Goal: Check status: Check status

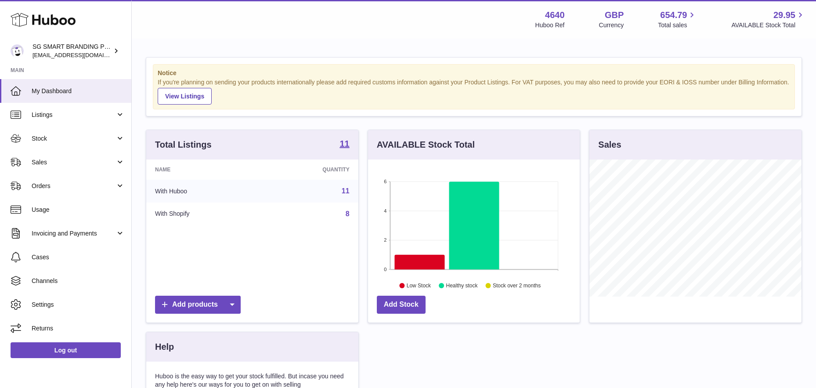
scroll to position [137, 212]
click at [72, 142] on link "Stock" at bounding box center [65, 138] width 131 height 24
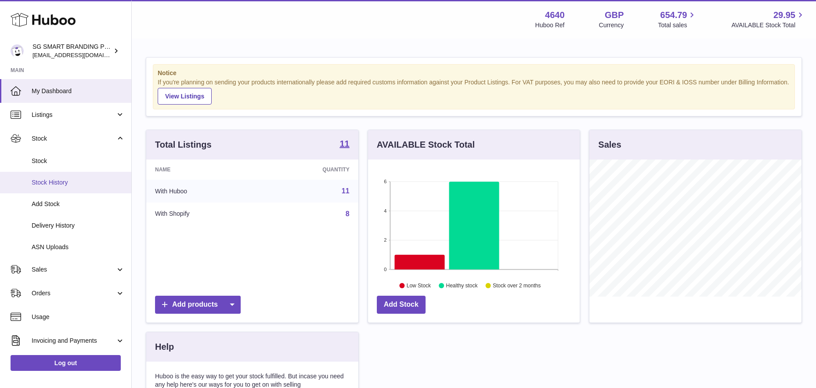
click at [59, 183] on span "Stock History" at bounding box center [78, 182] width 93 height 8
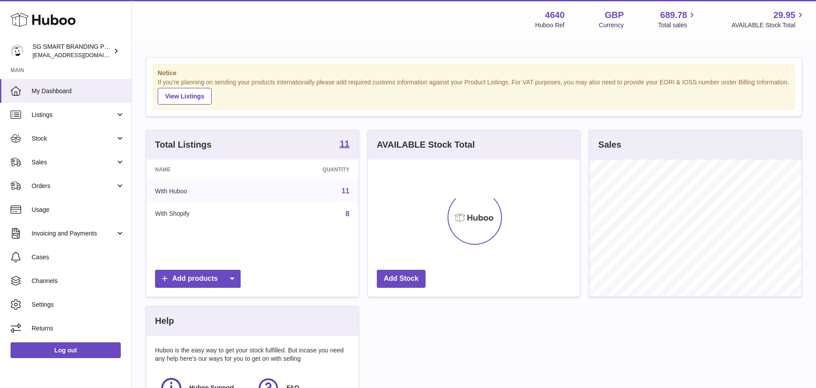
scroll to position [137, 212]
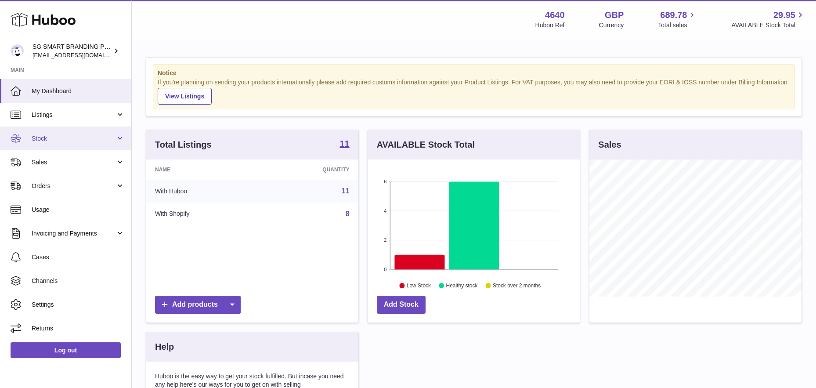
click at [91, 145] on link "Stock" at bounding box center [65, 138] width 131 height 24
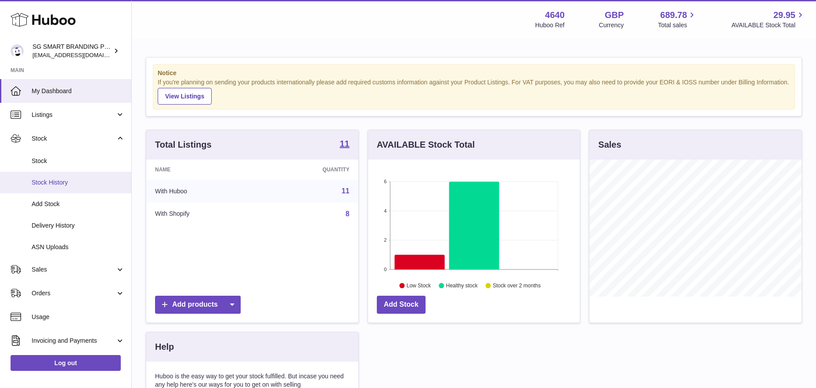
click at [60, 184] on span "Stock History" at bounding box center [78, 182] width 93 height 8
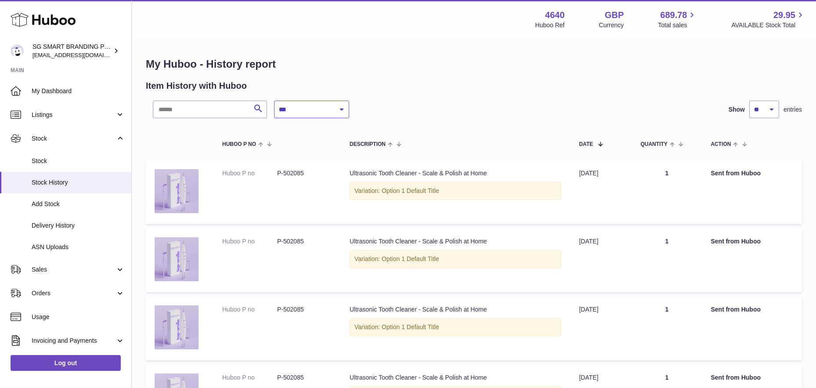
click at [322, 111] on select "**********" at bounding box center [311, 110] width 75 height 18
select select "*"
click at [274, 101] on select "**********" at bounding box center [311, 110] width 75 height 18
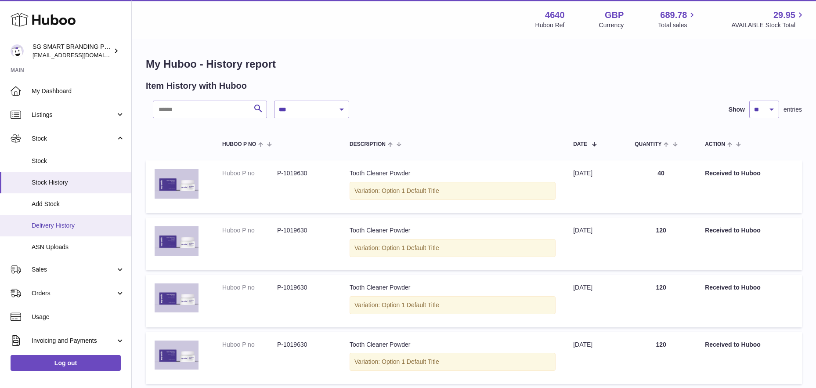
click at [53, 229] on span "Delivery History" at bounding box center [78, 225] width 93 height 8
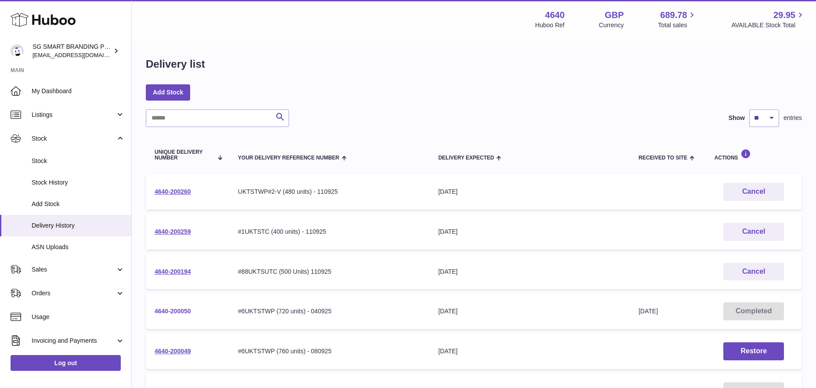
click at [187, 310] on link "4640-200050" at bounding box center [173, 310] width 36 height 7
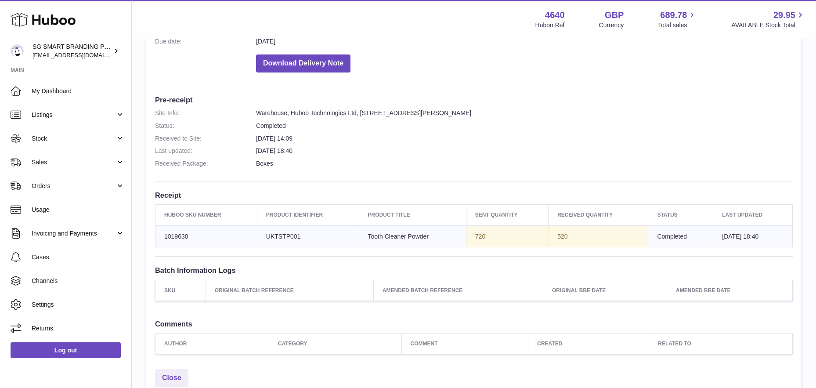
scroll to position [184, 0]
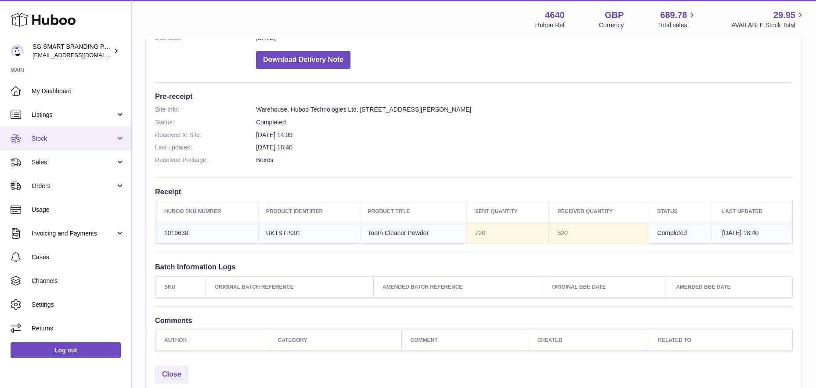
click at [105, 140] on span "Stock" at bounding box center [74, 138] width 84 height 8
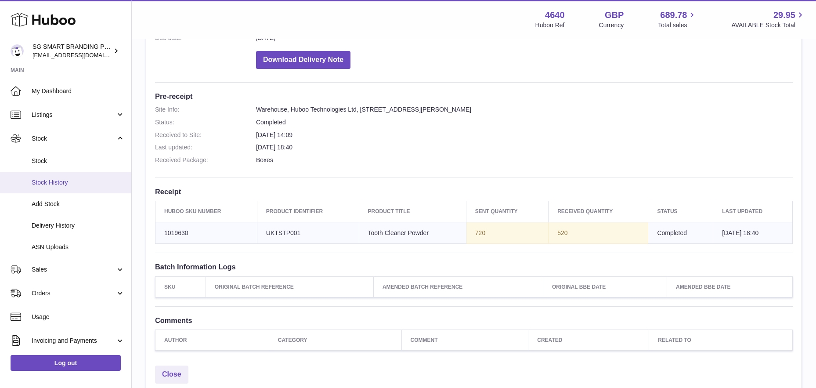
click at [79, 177] on link "Stock History" at bounding box center [65, 183] width 131 height 22
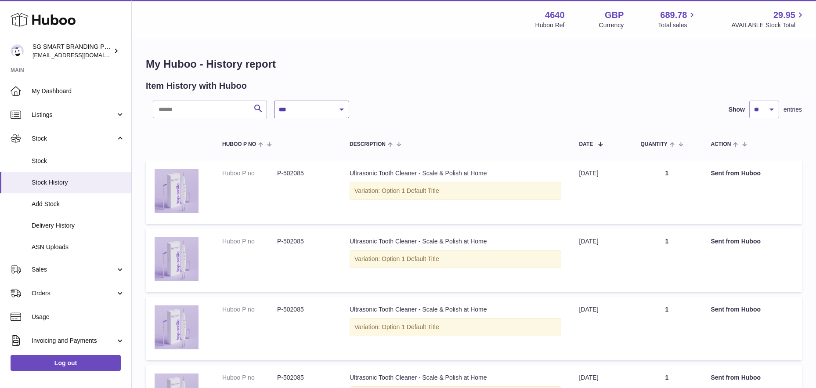
click at [314, 112] on select "**********" at bounding box center [311, 110] width 75 height 18
select select "*"
click at [274, 101] on select "**********" at bounding box center [311, 110] width 75 height 18
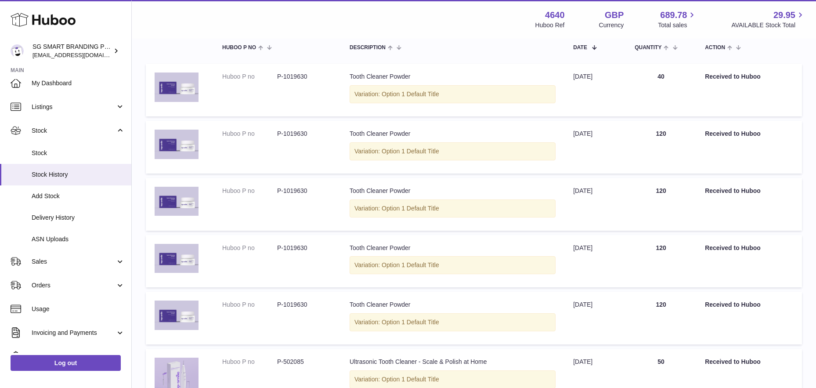
scroll to position [95, 0]
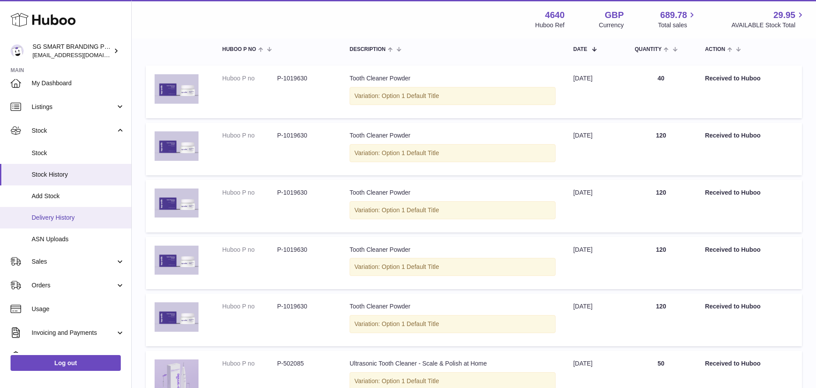
click at [64, 216] on span "Delivery History" at bounding box center [78, 217] width 93 height 8
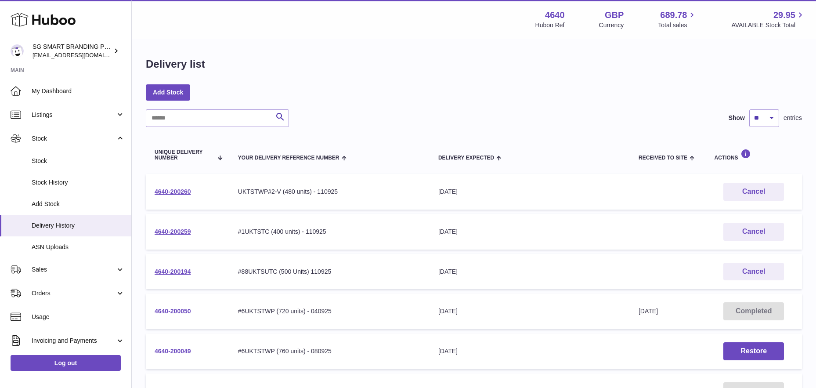
click at [170, 309] on link "4640-200050" at bounding box center [173, 310] width 36 height 7
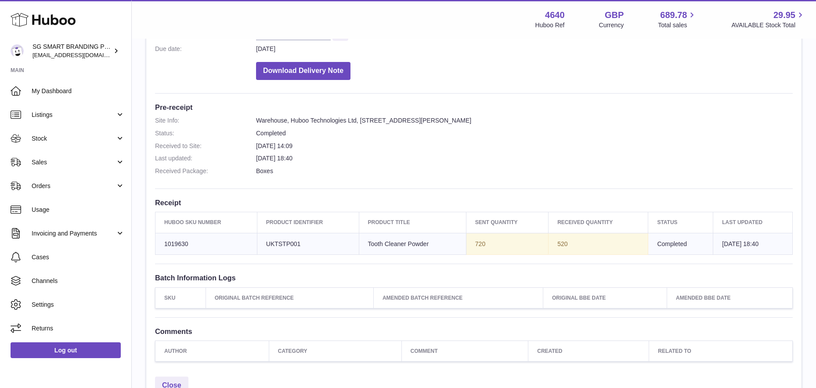
scroll to position [258, 0]
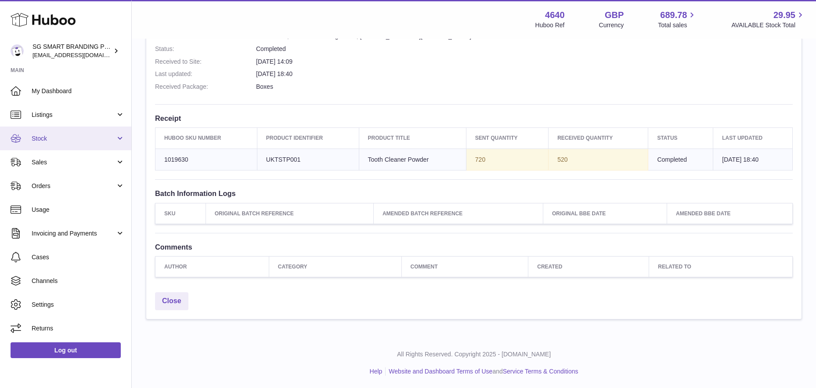
click at [93, 137] on span "Stock" at bounding box center [74, 138] width 84 height 8
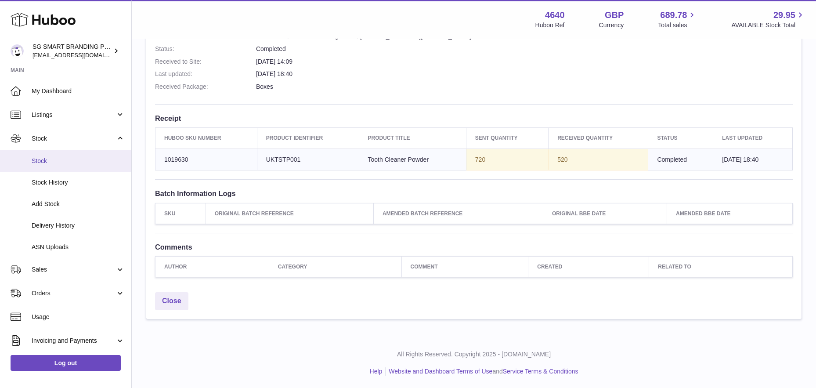
click at [81, 158] on span "Stock" at bounding box center [78, 161] width 93 height 8
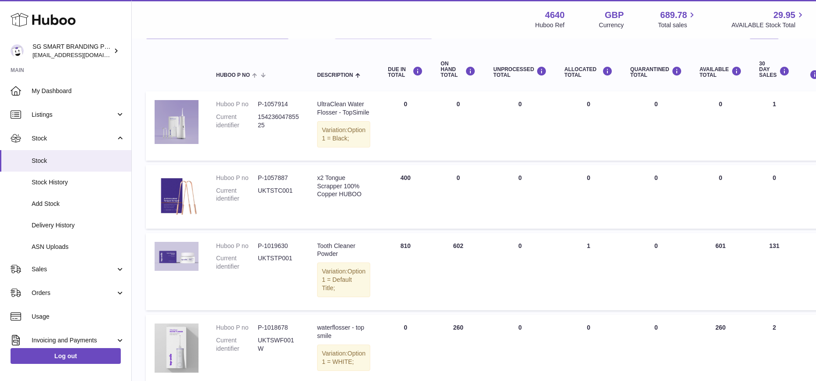
scroll to position [80, 0]
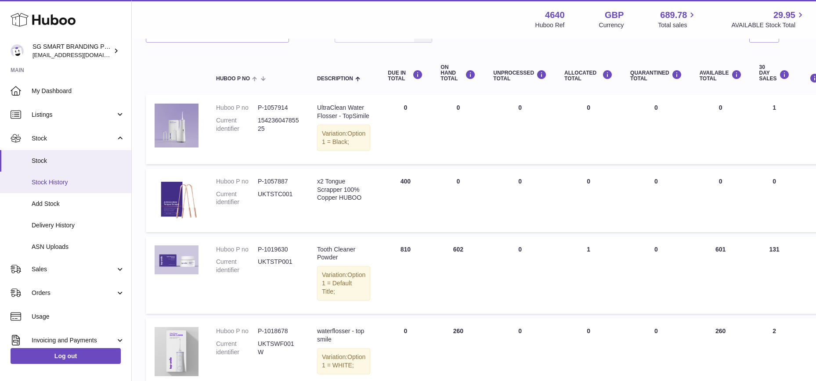
click at [71, 178] on span "Stock History" at bounding box center [78, 182] width 93 height 8
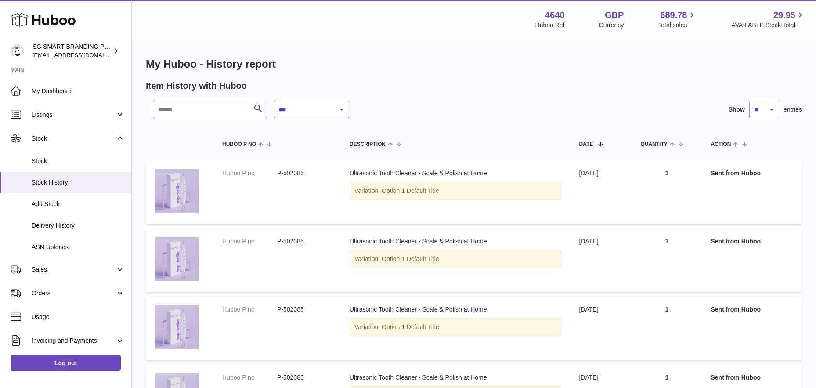
click at [320, 110] on select "**********" at bounding box center [311, 110] width 75 height 18
select select "*"
click at [274, 101] on select "**********" at bounding box center [311, 110] width 75 height 18
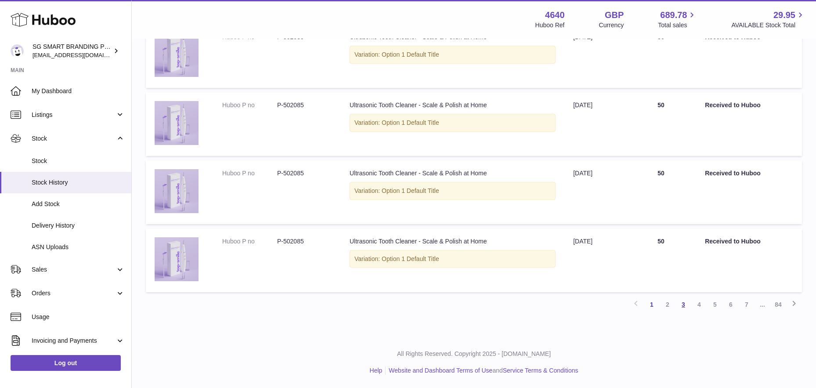
click at [682, 304] on link "3" at bounding box center [683, 304] width 16 height 16
click at [669, 304] on link "2" at bounding box center [667, 304] width 16 height 16
click at [681, 303] on link "3" at bounding box center [683, 304] width 16 height 16
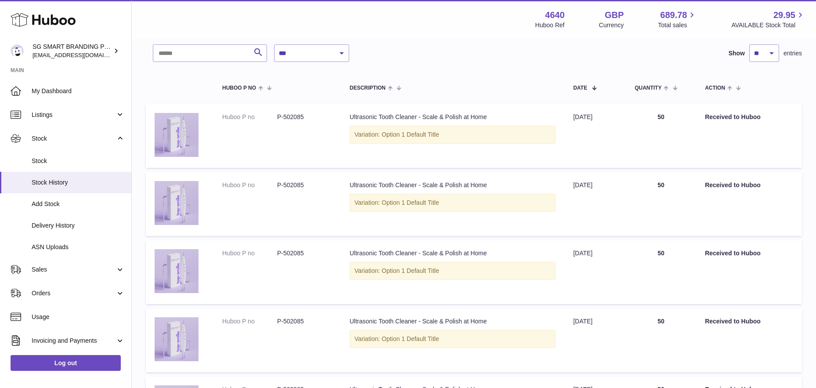
scroll to position [47, 0]
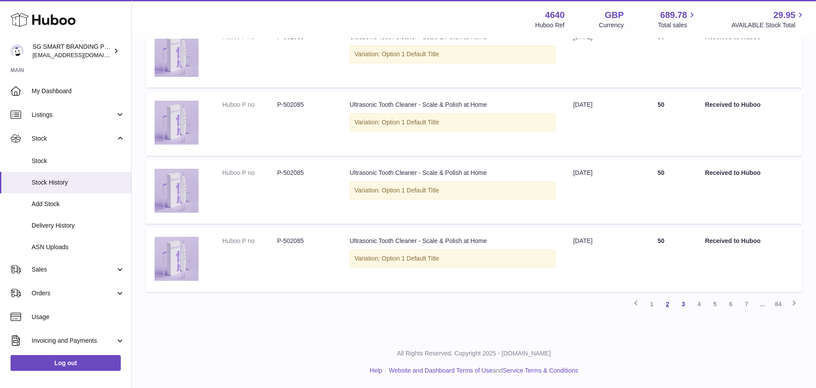
click at [665, 307] on link "2" at bounding box center [667, 304] width 16 height 16
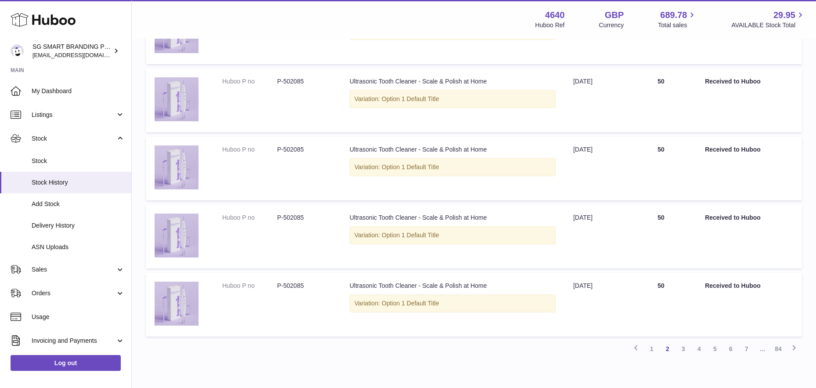
scroll to position [511, 0]
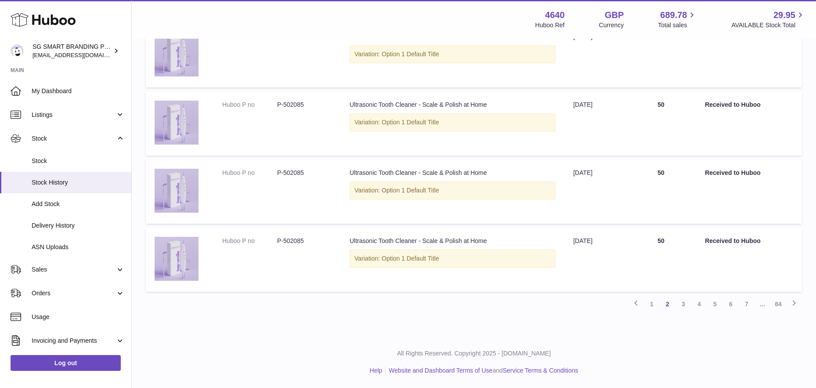
drag, startPoint x: 647, startPoint y: 303, endPoint x: 618, endPoint y: 294, distance: 30.2
click at [647, 303] on link "1" at bounding box center [652, 304] width 16 height 16
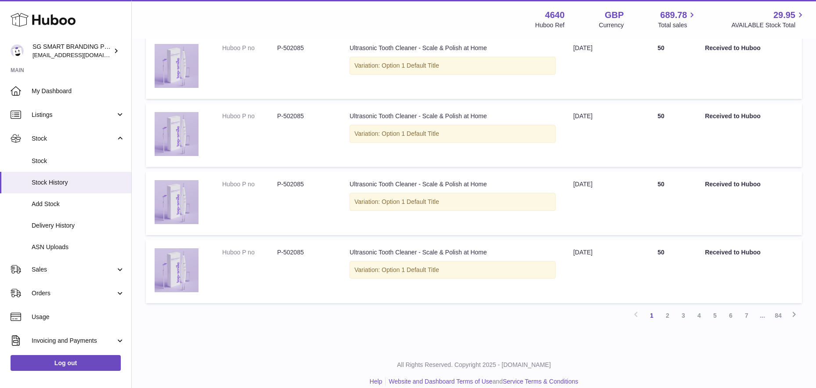
scroll to position [489, 0]
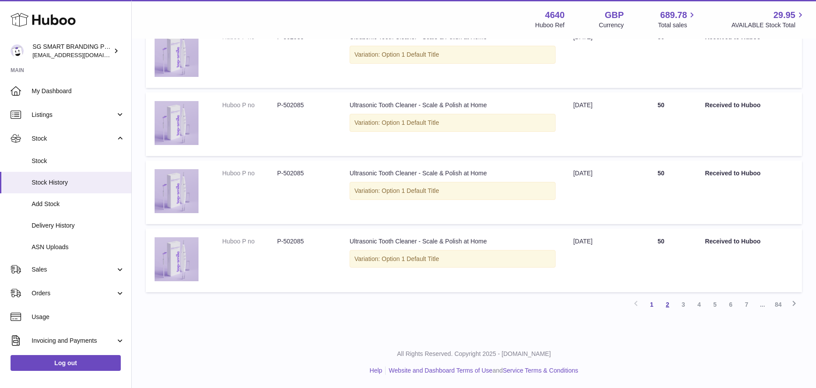
click at [667, 305] on link "2" at bounding box center [667, 304] width 16 height 16
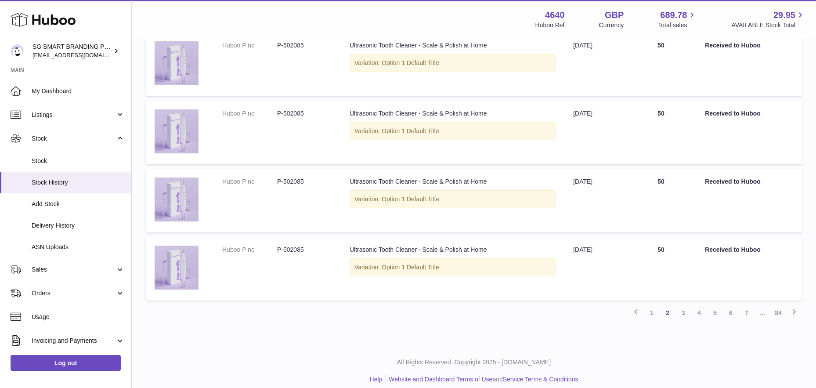
scroll to position [511, 0]
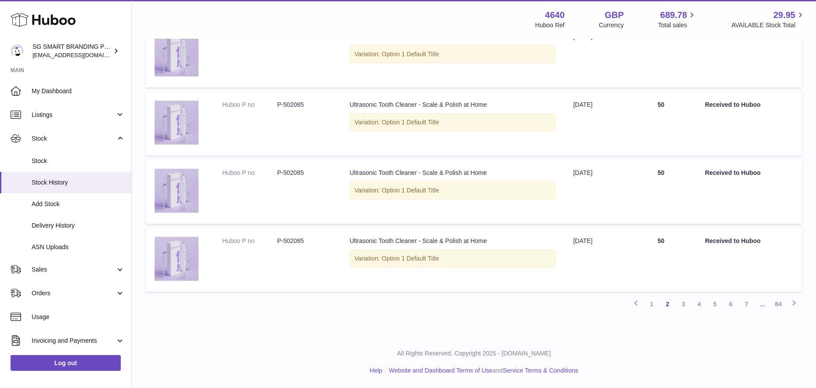
drag, startPoint x: 682, startPoint y: 301, endPoint x: 659, endPoint y: 301, distance: 22.8
click at [682, 301] on link "3" at bounding box center [683, 304] width 16 height 16
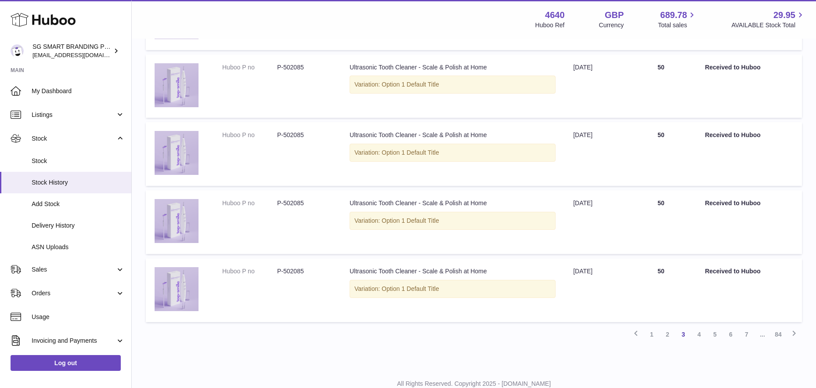
scroll to position [544, 0]
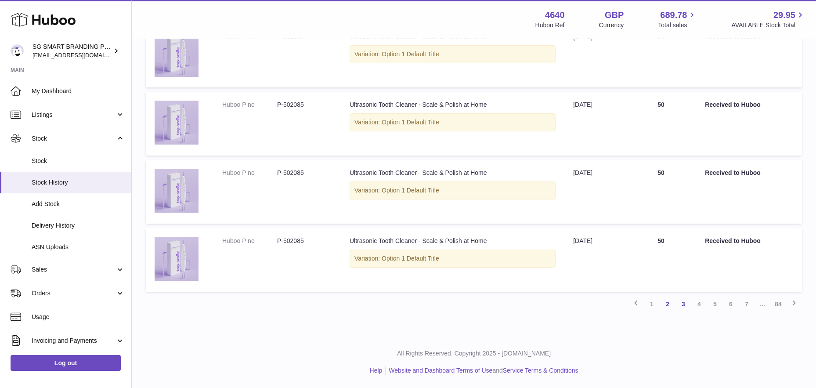
click at [665, 303] on link "2" at bounding box center [667, 304] width 16 height 16
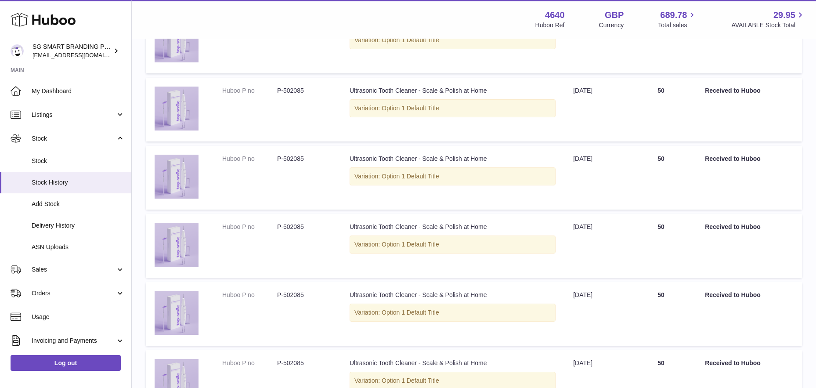
scroll to position [444, 0]
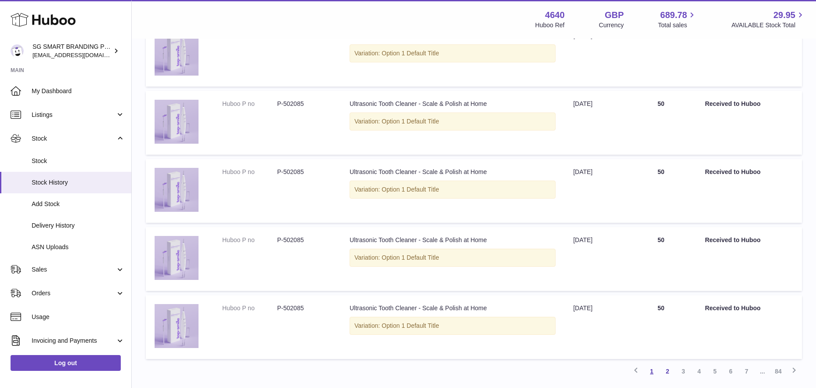
click at [652, 370] on link "1" at bounding box center [652, 371] width 16 height 16
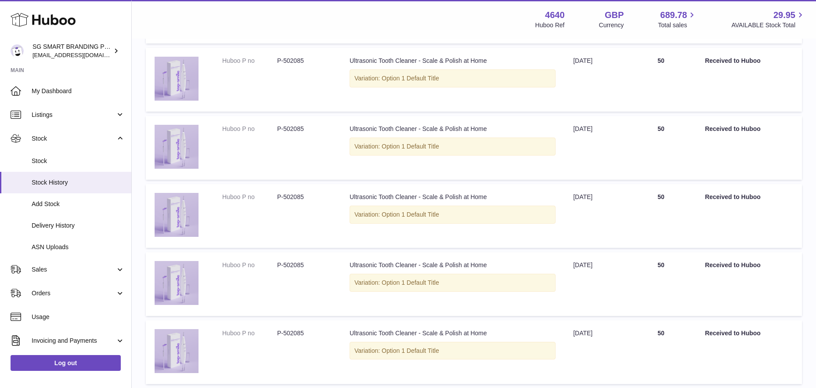
scroll to position [489, 0]
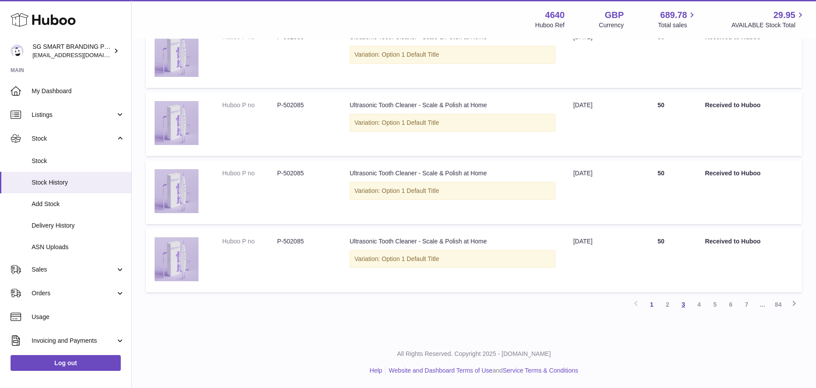
click at [681, 305] on link "3" at bounding box center [683, 304] width 16 height 16
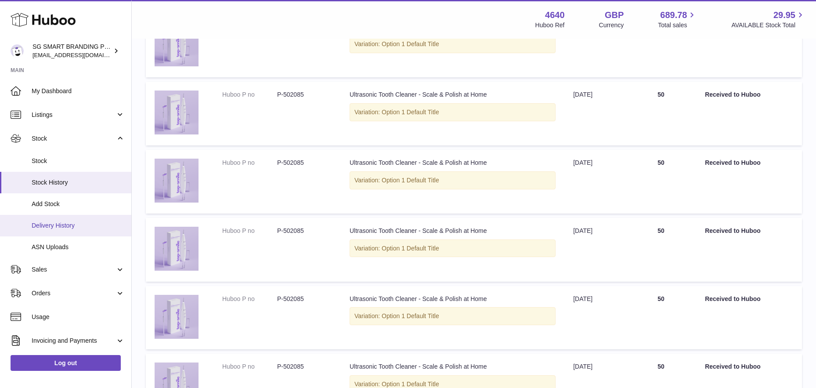
scroll to position [282, 0]
click at [69, 227] on span "Delivery History" at bounding box center [78, 225] width 93 height 8
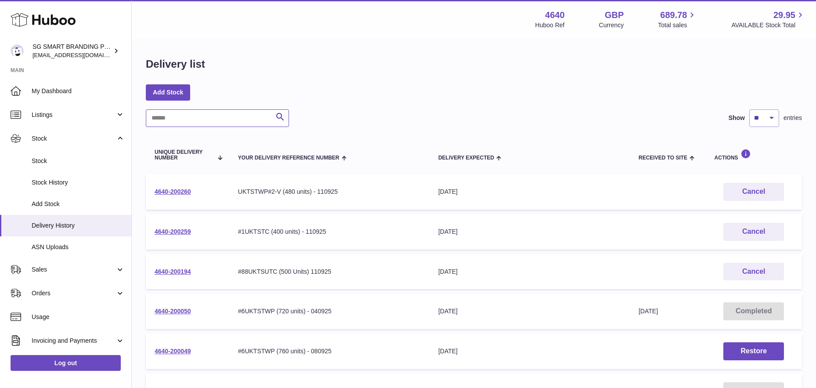
click at [194, 119] on input "text" at bounding box center [217, 118] width 143 height 18
paste input "**********"
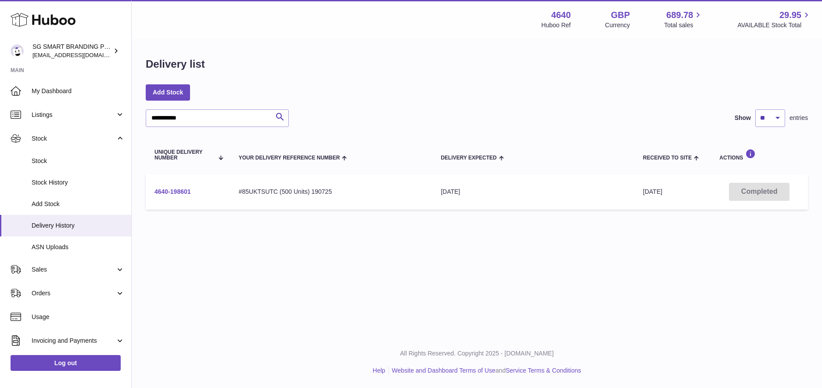
click at [173, 189] on link "4640-198601" at bounding box center [173, 191] width 36 height 7
click at [194, 115] on input "**********" at bounding box center [217, 118] width 143 height 18
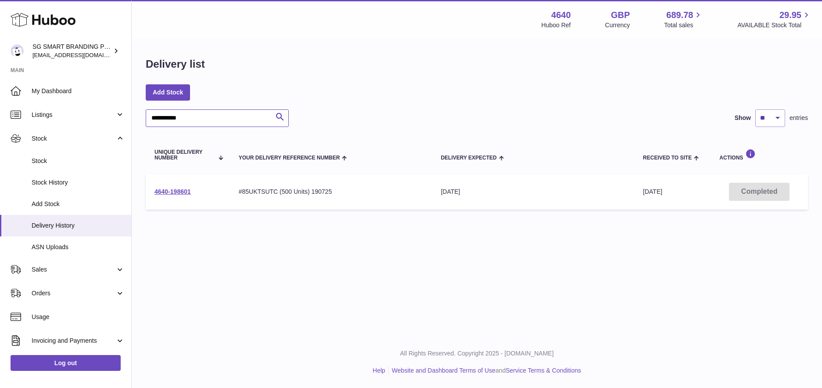
click at [194, 115] on input "**********" at bounding box center [217, 118] width 143 height 18
paste input "text"
drag, startPoint x: 167, startPoint y: 190, endPoint x: 171, endPoint y: 189, distance: 4.4
click at [167, 190] on link "4640-198972" at bounding box center [173, 191] width 36 height 7
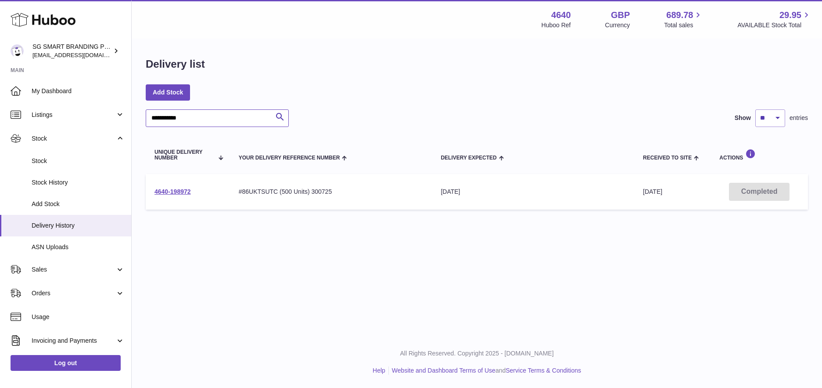
click at [187, 121] on input "**********" at bounding box center [217, 118] width 143 height 18
paste input "text"
type input "**********"
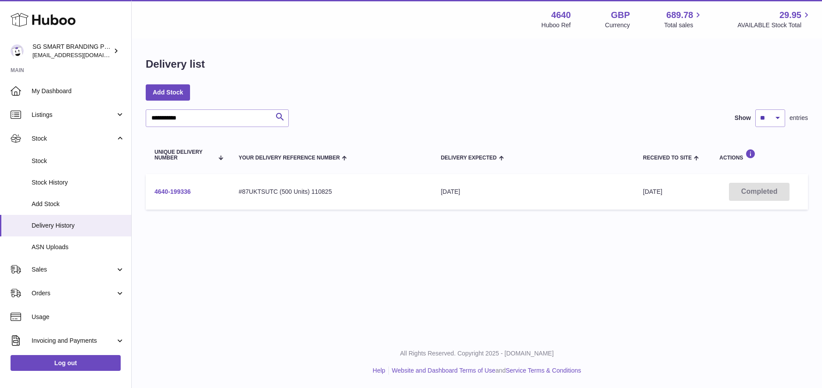
click at [185, 192] on link "4640-199336" at bounding box center [173, 191] width 36 height 7
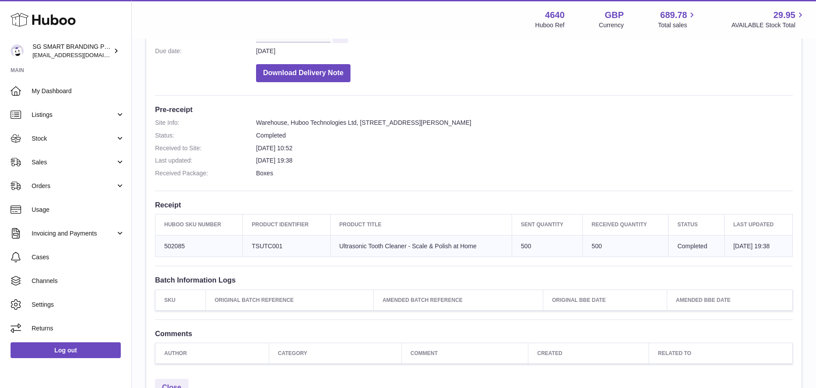
scroll to position [258, 0]
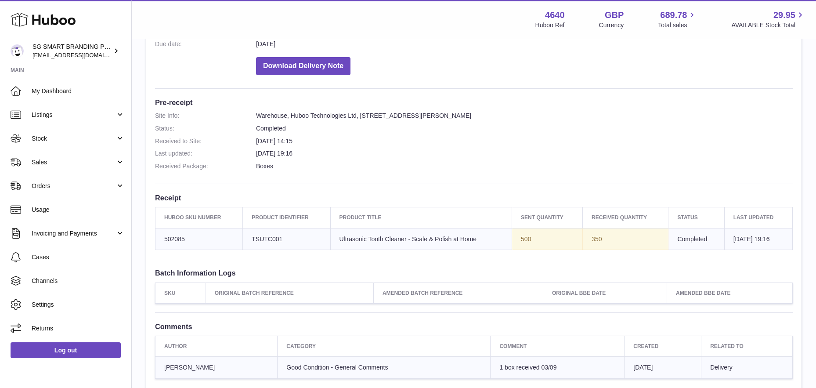
scroll to position [128, 0]
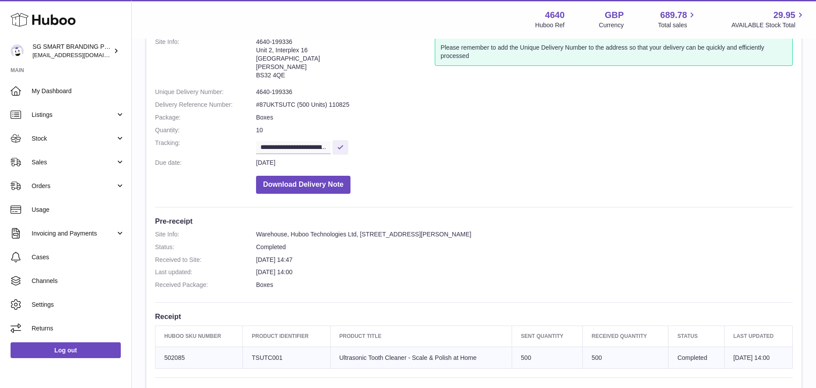
scroll to position [181, 0]
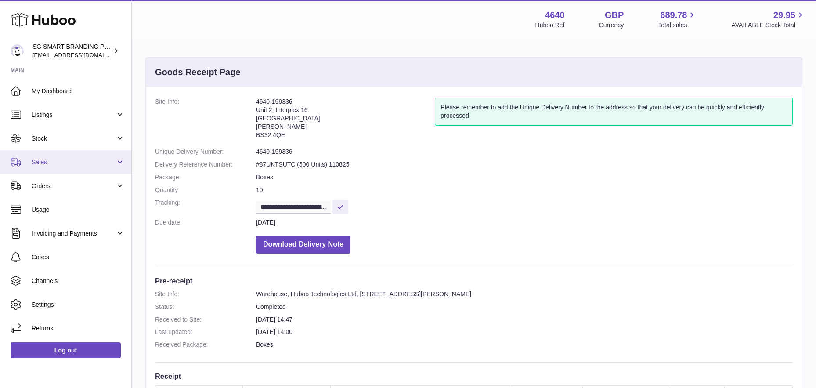
drag, startPoint x: 70, startPoint y: 158, endPoint x: 66, endPoint y: 170, distance: 13.2
click at [70, 158] on span "Sales" at bounding box center [74, 162] width 84 height 8
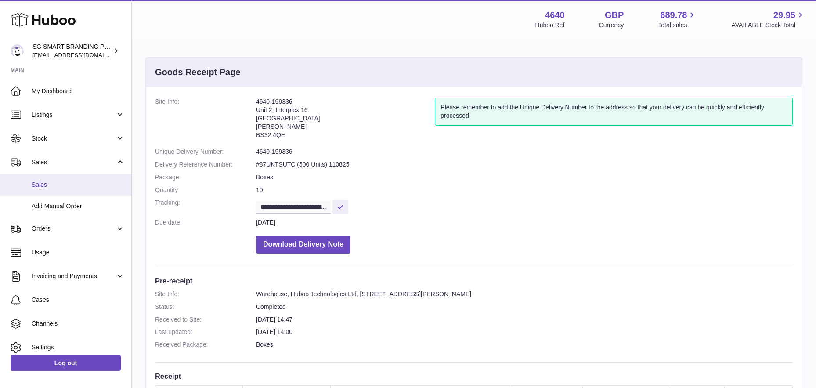
click at [62, 184] on span "Sales" at bounding box center [78, 184] width 93 height 8
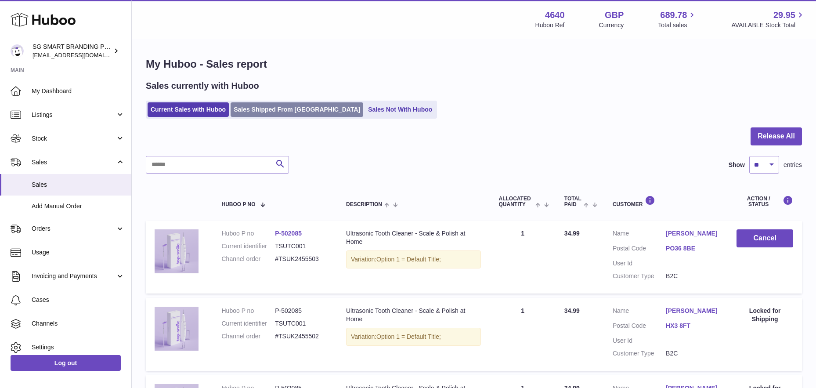
click at [259, 109] on link "Sales Shipped From [GEOGRAPHIC_DATA]" at bounding box center [297, 109] width 133 height 14
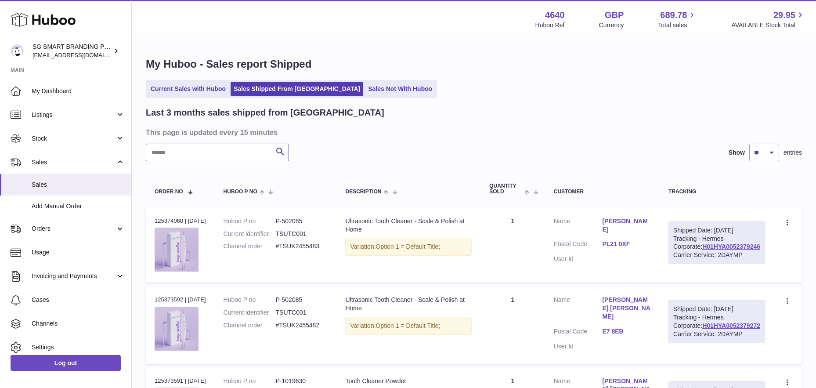
click at [212, 156] on input "text" at bounding box center [217, 153] width 143 height 18
paste input "**********"
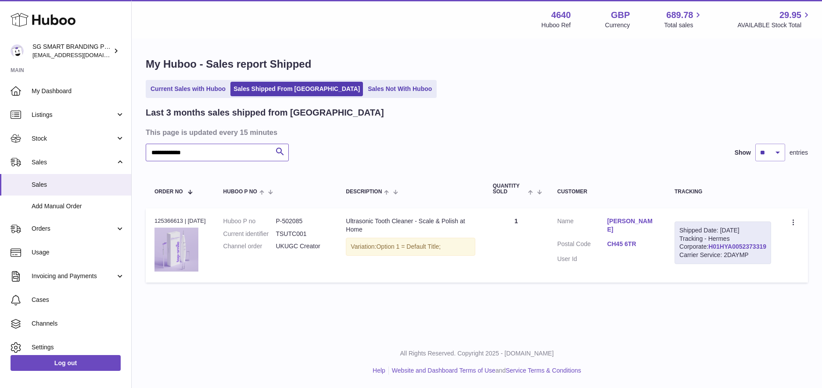
type input "**********"
click at [749, 250] on link "H01HYA0052373319" at bounding box center [738, 246] width 58 height 7
click at [186, 145] on input "**********" at bounding box center [217, 153] width 143 height 18
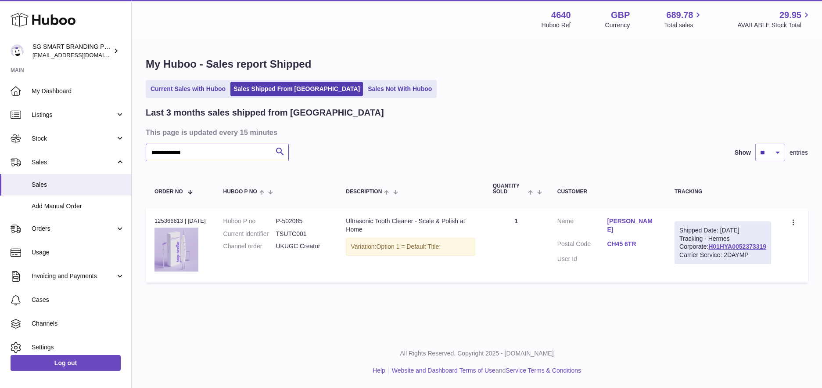
paste input "text"
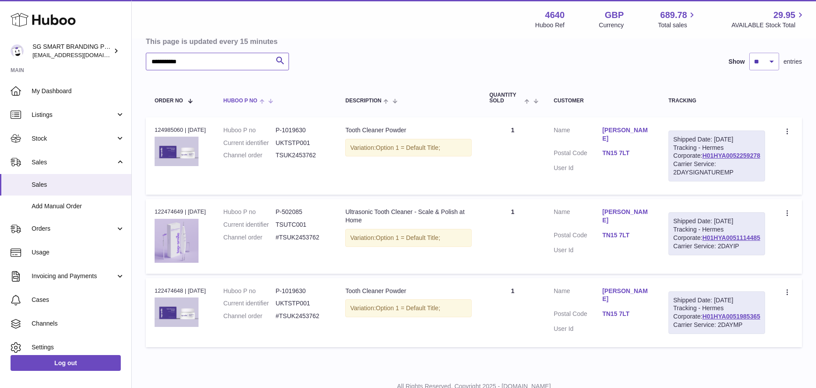
scroll to position [153, 0]
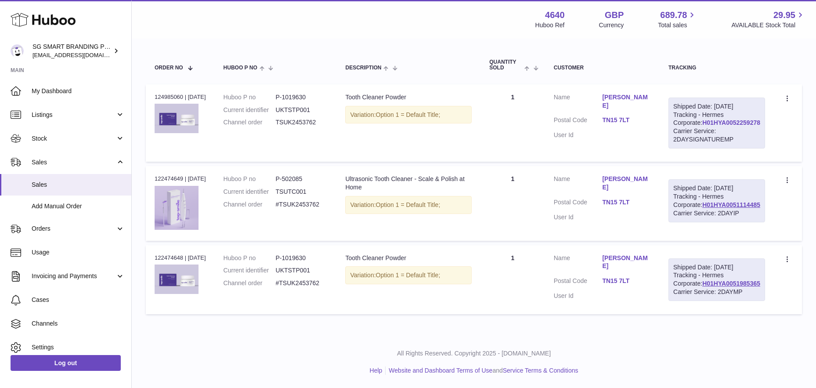
type input "**********"
click at [712, 119] on link "H01HYA0052259278" at bounding box center [731, 122] width 58 height 7
